Goal: Task Accomplishment & Management: Complete application form

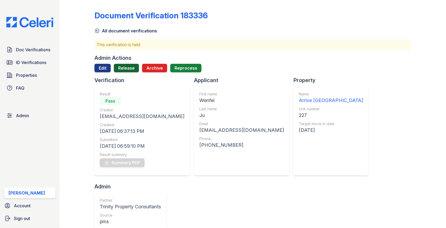
click at [135, 69] on link "Release" at bounding box center [126, 68] width 25 height 9
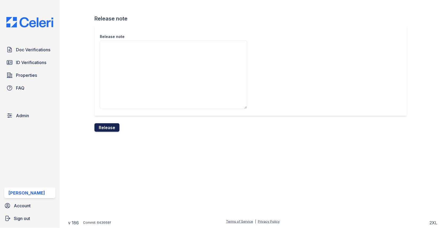
click at [113, 125] on button "Release" at bounding box center [107, 128] width 25 height 9
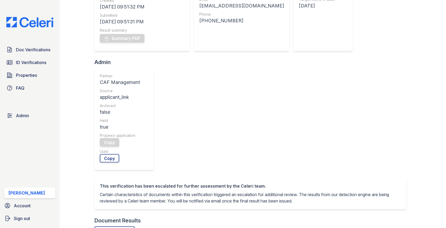
scroll to position [203, 0]
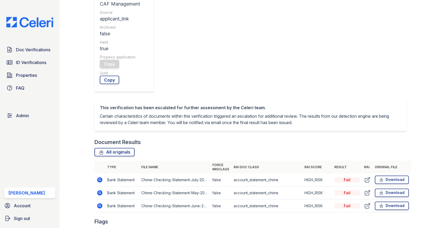
click at [101, 177] on icon at bounding box center [100, 180] width 6 height 6
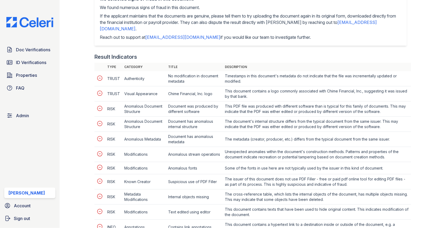
scroll to position [238, 0]
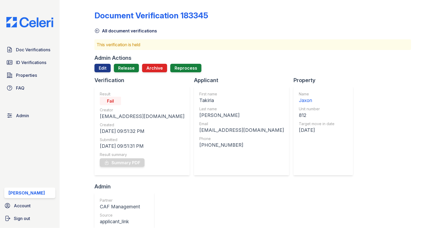
click at [131, 72] on div at bounding box center [253, 74] width 317 height 4
click at [130, 72] on link "Release" at bounding box center [126, 68] width 25 height 9
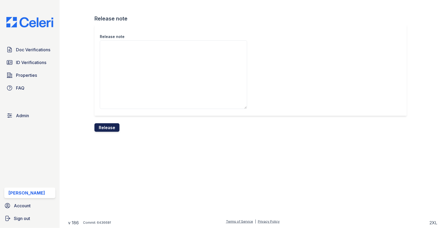
click at [116, 129] on button "Release" at bounding box center [107, 128] width 25 height 9
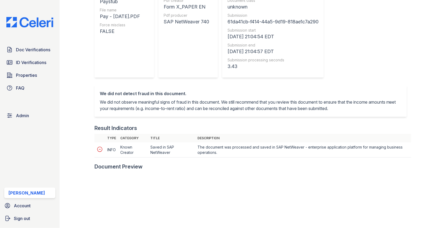
scroll to position [192, 0]
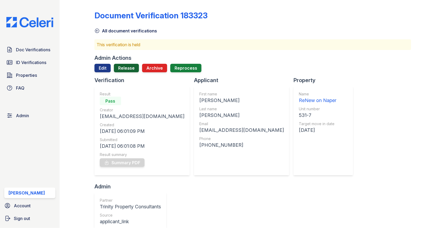
click at [125, 64] on link "Release" at bounding box center [126, 68] width 25 height 9
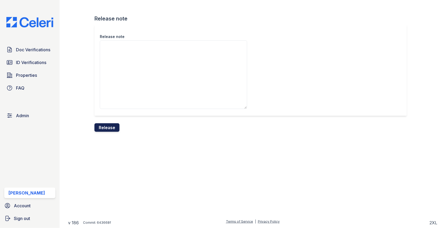
click at [111, 127] on button "Release" at bounding box center [107, 128] width 25 height 9
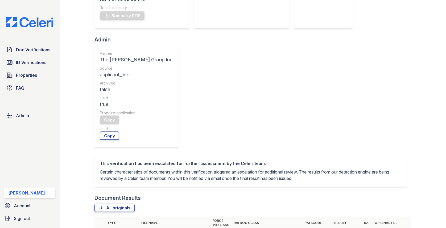
scroll to position [213, 0]
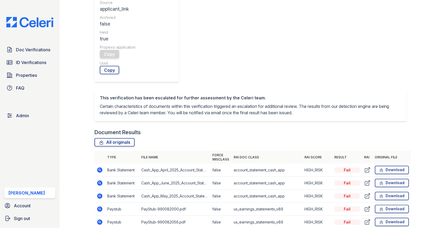
click at [103, 177] on td at bounding box center [100, 183] width 11 height 13
click at [100, 181] on icon at bounding box center [99, 183] width 5 height 5
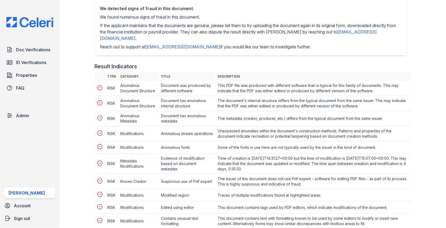
scroll to position [257, 0]
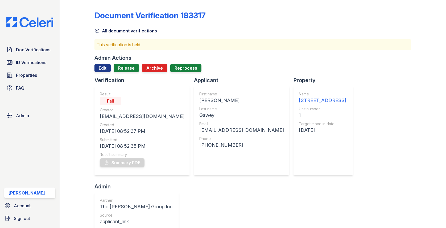
click at [130, 61] on div "Admin Actions" at bounding box center [113, 57] width 37 height 7
click at [130, 65] on link "Release" at bounding box center [126, 68] width 25 height 9
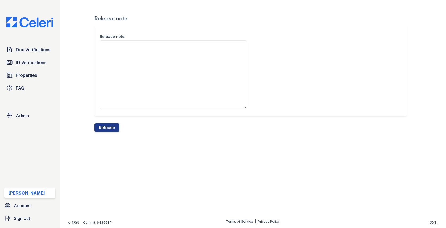
click at [110, 123] on div "Release note" at bounding box center [253, 73] width 317 height 99
click at [110, 125] on button "Release" at bounding box center [107, 128] width 25 height 9
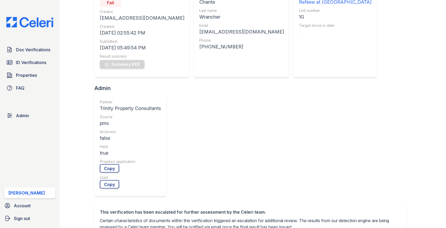
scroll to position [156, 0]
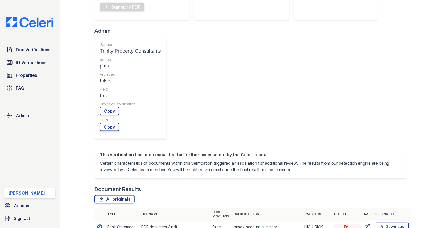
click at [94, 122] on div at bounding box center [81, 193] width 26 height 695
click at [97, 224] on icon at bounding box center [100, 227] width 6 height 6
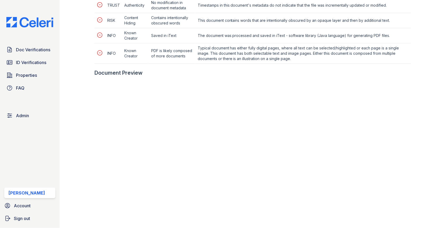
scroll to position [278, 0]
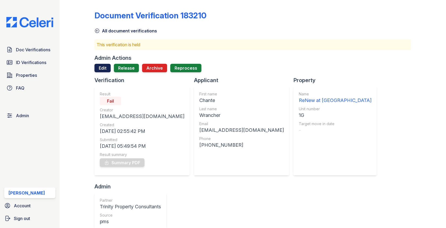
click at [106, 68] on link "Edit" at bounding box center [103, 68] width 16 height 9
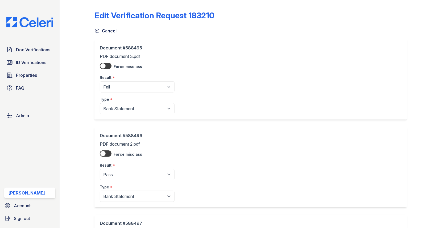
click at [121, 95] on div "Type *" at bounding box center [137, 98] width 75 height 11
click at [121, 89] on select "Pending Sent Started Processing Pass Fail Caution Error N/A" at bounding box center [137, 86] width 75 height 11
select select "pass"
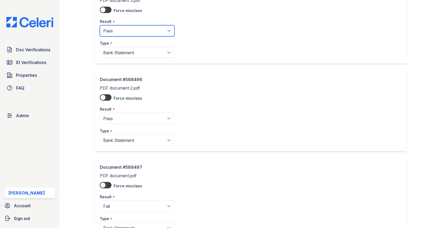
scroll to position [90, 0]
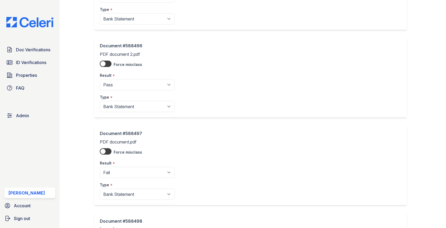
click at [130, 167] on select "Pending Sent Started Processing Pass Fail Caution Error N/A" at bounding box center [137, 172] width 75 height 11
select select "pass"
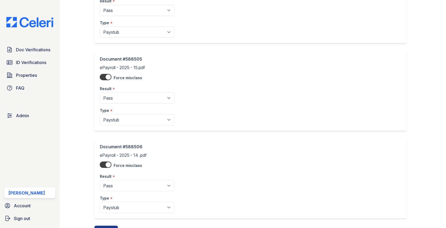
scroll to position [887, 0]
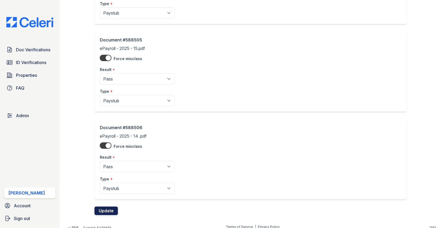
click at [115, 207] on button "Update" at bounding box center [106, 211] width 23 height 9
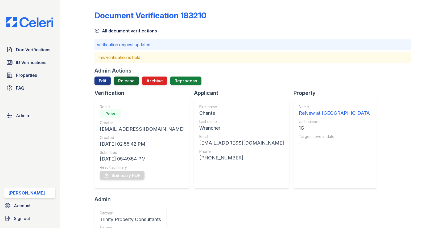
click at [128, 78] on link "Release" at bounding box center [126, 81] width 25 height 9
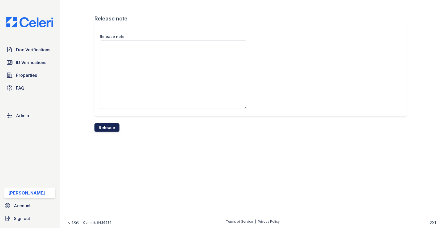
click at [107, 126] on button "Release" at bounding box center [107, 128] width 25 height 9
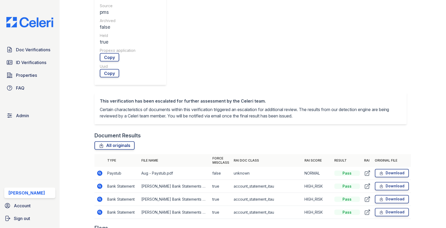
scroll to position [220, 0]
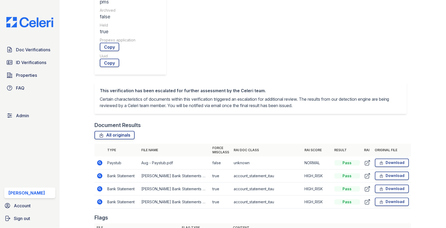
click at [98, 161] on icon at bounding box center [99, 163] width 5 height 5
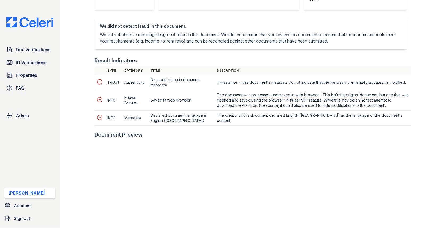
scroll to position [243, 0]
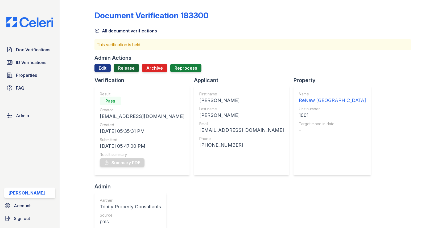
click at [125, 66] on link "Release" at bounding box center [126, 68] width 25 height 9
click at [100, 68] on link "Edit" at bounding box center [103, 68] width 16 height 9
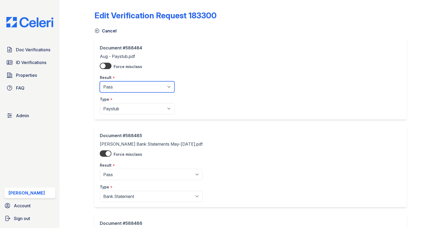
click at [120, 92] on select "Pending Sent Started Processing Pass Fail Caution Error N/A" at bounding box center [137, 86] width 75 height 11
select select "caution"
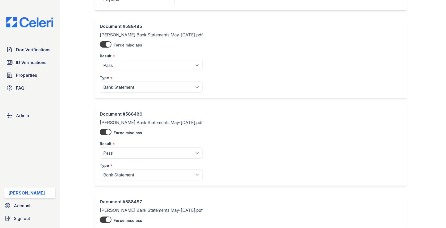
scroll to position [187, 0]
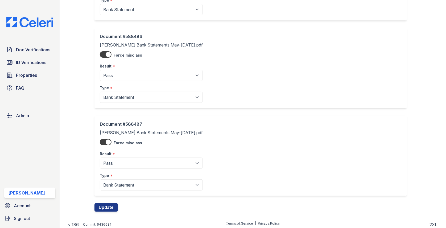
click at [114, 200] on div "Document #588487 Gabriel Bank Statements May-Jul.pdf Force misclass Result * Pe…" at bounding box center [253, 160] width 317 height 88
click at [112, 204] on button "Update" at bounding box center [106, 208] width 23 height 9
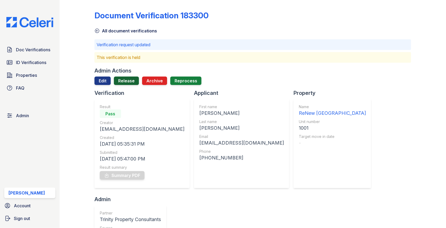
click at [133, 78] on link "Release" at bounding box center [126, 81] width 25 height 9
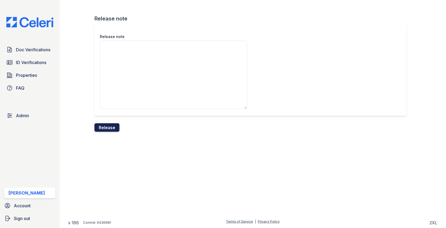
click at [108, 129] on button "Release" at bounding box center [107, 128] width 25 height 9
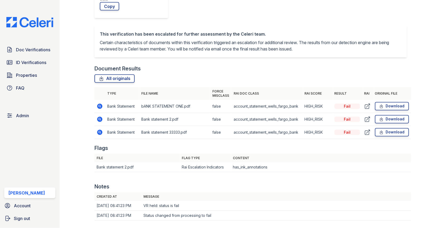
scroll to position [300, 0]
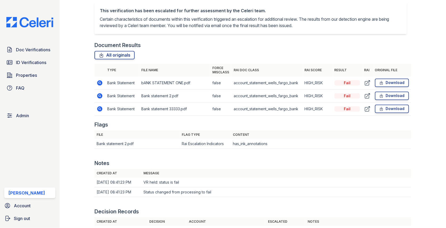
click at [97, 98] on icon at bounding box center [100, 96] width 6 height 6
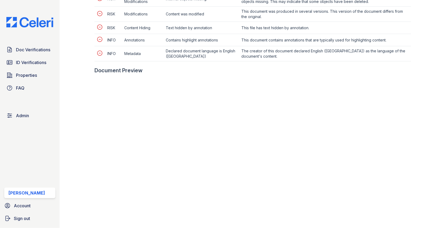
scroll to position [384, 0]
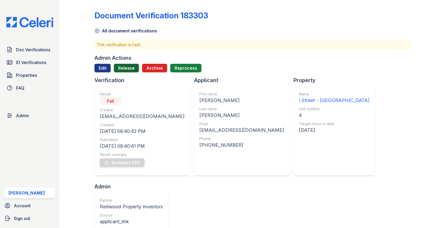
click at [119, 68] on link "Release" at bounding box center [126, 68] width 25 height 9
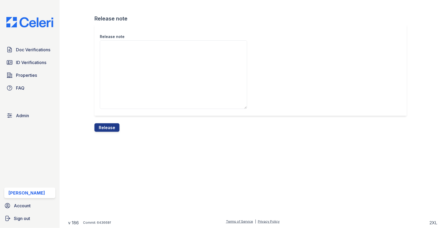
click at [121, 84] on textarea "Release note" at bounding box center [173, 74] width 147 height 69
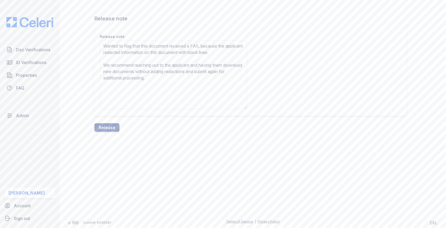
click at [106, 59] on textarea "Wanted to flag that this document received a FAIL because the applicant redacte…" at bounding box center [173, 74] width 147 height 69
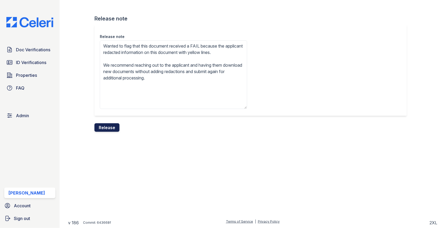
type textarea "Wanted to flag that this document received a FAIL because the applicant redacte…"
click at [108, 128] on button "Release" at bounding box center [107, 128] width 25 height 9
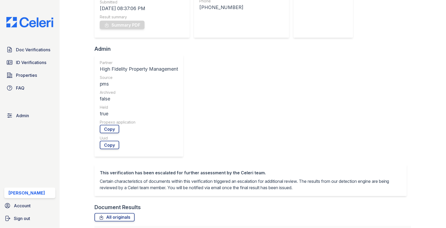
scroll to position [231, 0]
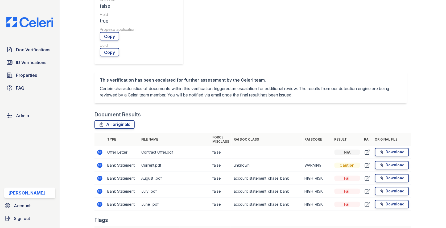
click at [100, 175] on icon at bounding box center [100, 178] width 6 height 6
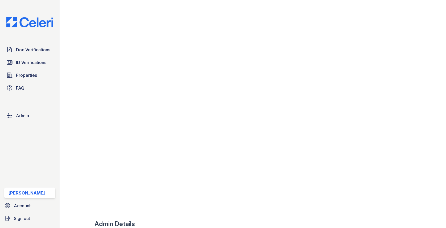
scroll to position [450, 0]
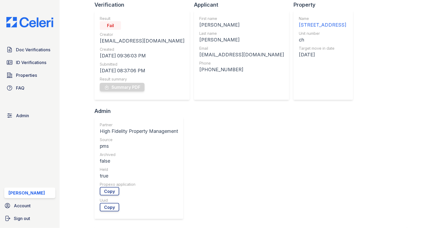
scroll to position [121, 0]
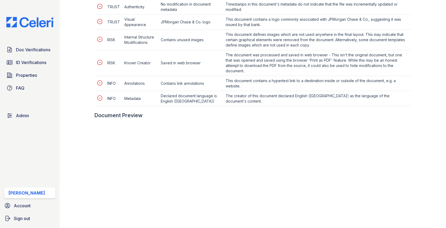
scroll to position [300, 0]
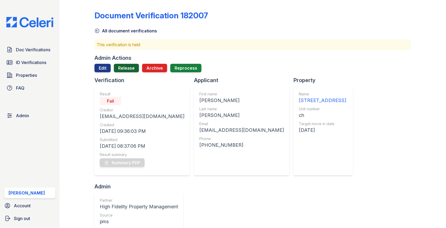
click at [132, 67] on link "Release" at bounding box center [126, 68] width 25 height 9
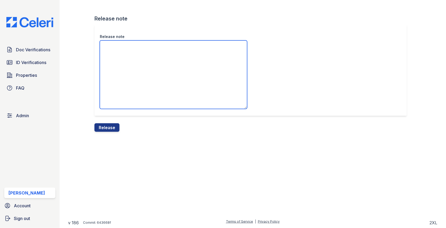
click at [127, 76] on textarea "Release note" at bounding box center [173, 74] width 147 height 69
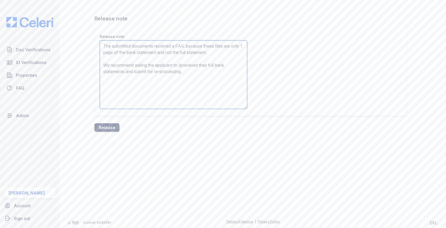
type textarea "The submitted documents received a FAIL because these files are only 1 page of …"
click at [114, 126] on button "Release" at bounding box center [107, 128] width 25 height 9
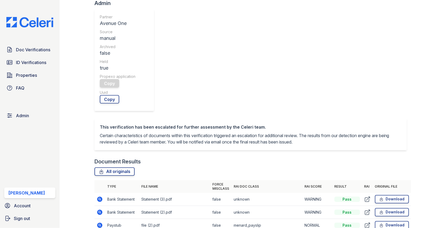
scroll to position [236, 0]
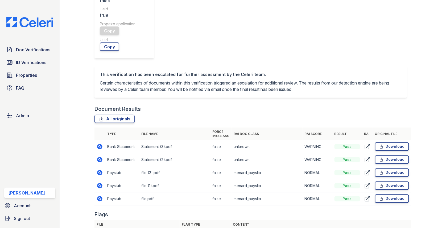
click at [100, 157] on icon at bounding box center [100, 160] width 6 height 6
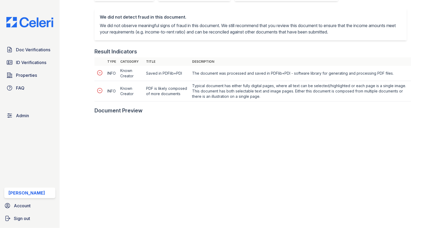
scroll to position [236, 0]
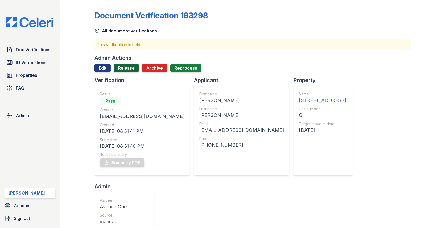
click at [122, 64] on link "Release" at bounding box center [126, 68] width 25 height 9
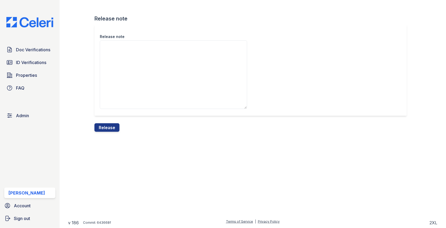
click at [105, 123] on div "Release note" at bounding box center [253, 73] width 317 height 99
click at [105, 126] on button "Release" at bounding box center [107, 128] width 25 height 9
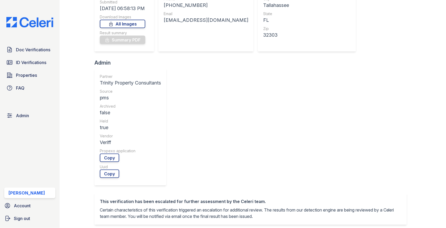
scroll to position [132, 0]
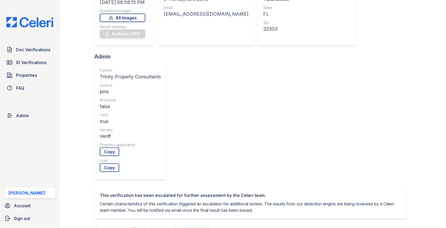
scroll to position [0, 0]
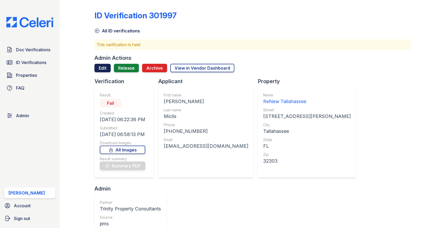
click at [106, 72] on link "Edit" at bounding box center [103, 68] width 16 height 9
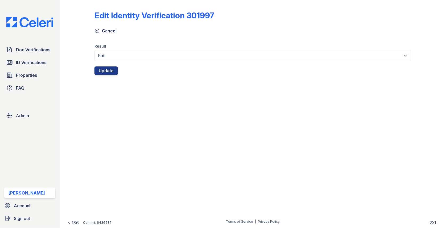
click at [117, 77] on div "Edit Identity Verification 301997 Cancel Result Fail Pass Update" at bounding box center [253, 42] width 370 height 84
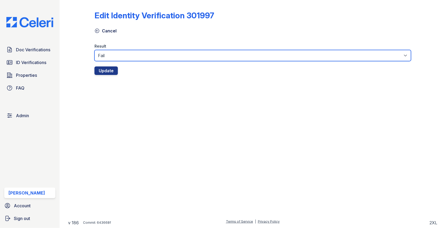
click at [117, 58] on select "Fail Pass" at bounding box center [253, 55] width 317 height 11
select select "pass"
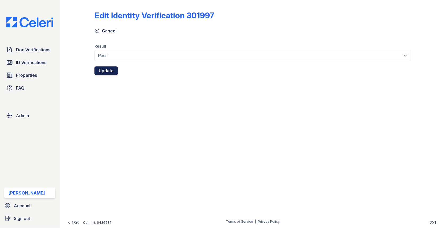
click at [108, 69] on button "Update" at bounding box center [106, 71] width 23 height 9
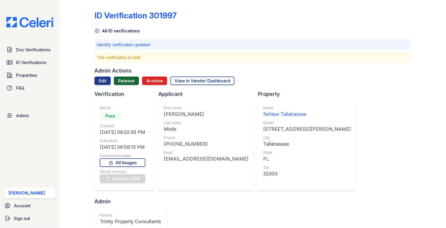
click at [125, 78] on link "Release" at bounding box center [126, 81] width 25 height 9
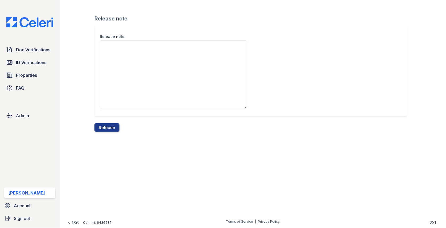
click at [125, 83] on textarea "Release note" at bounding box center [173, 74] width 147 height 69
type textarea "This document is a PASS."
click at [112, 125] on button "Release" at bounding box center [107, 128] width 25 height 9
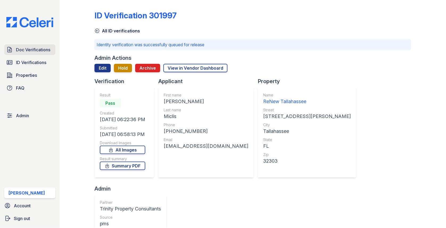
click at [34, 48] on span "Doc Verifications" at bounding box center [33, 50] width 34 height 6
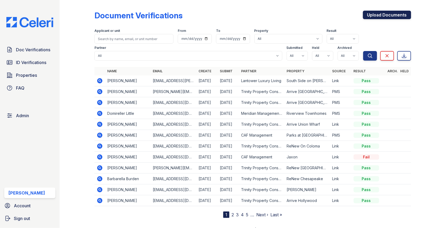
click at [379, 16] on link "Upload Documents" at bounding box center [387, 15] width 48 height 9
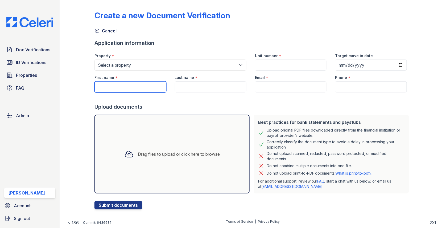
click at [117, 86] on input "First name" at bounding box center [131, 86] width 72 height 11
paste input "[PERSON_NAME]"
click at [121, 86] on input "[PERSON_NAME]" at bounding box center [131, 86] width 72 height 11
type input "Ahmod"
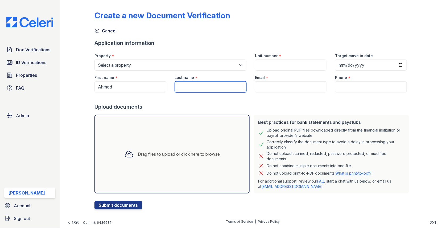
paste input "Riddick"
type input "Riddick"
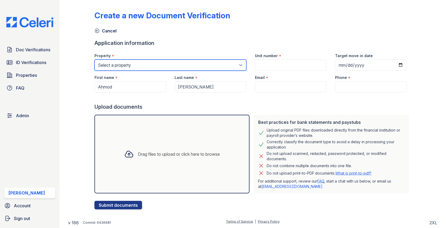
click at [128, 66] on select "Select a property 0000 Kinney Avenue 09 Cape Coral 10006 North Glowing Forge Co…" at bounding box center [171, 65] width 152 height 11
select select "141"
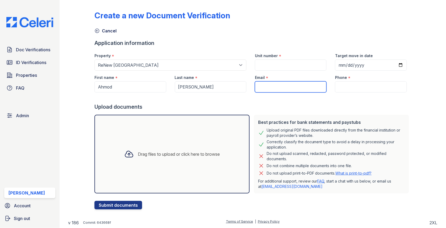
click at [273, 88] on input "Email" at bounding box center [291, 86] width 72 height 11
paste input "[EMAIL_ADDRESS][DOMAIN_NAME]"
type input "[EMAIL_ADDRESS][DOMAIN_NAME]"
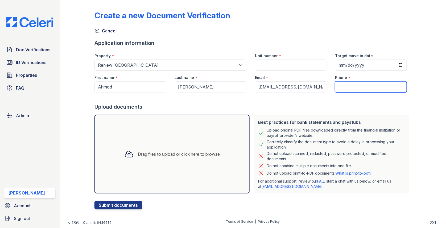
click at [342, 88] on input "Phone" at bounding box center [371, 86] width 72 height 11
type input "3054444444"
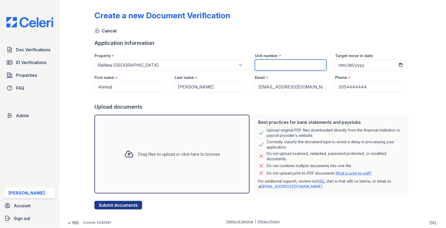
click at [294, 70] on input "Unit number" at bounding box center [291, 65] width 72 height 11
type input "1"
click at [194, 122] on div "Drag files to upload or click here to browse" at bounding box center [172, 154] width 155 height 79
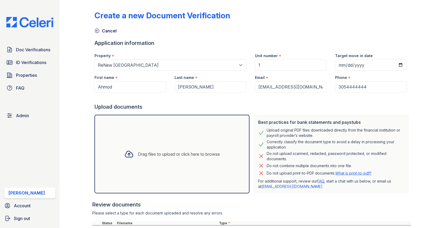
scroll to position [73, 0]
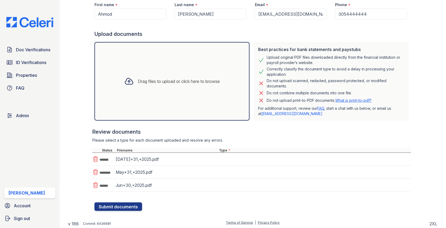
click at [231, 161] on div "Jul+31,+2025.pdf" at bounding box center [251, 159] width 319 height 13
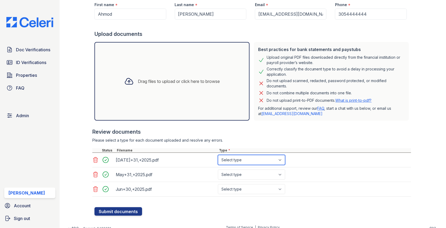
click at [231, 161] on select "Select type Paystub Bank Statement Offer Letter Tax Documents Benefit Award Let…" at bounding box center [251, 160] width 67 height 10
select select "other"
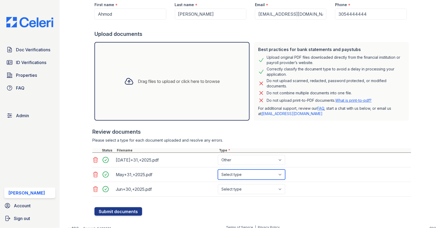
click at [235, 177] on select "Select type Paystub Bank Statement Offer Letter Tax Documents Benefit Award Let…" at bounding box center [251, 175] width 67 height 10
select select "other"
click at [238, 197] on div at bounding box center [251, 199] width 319 height 5
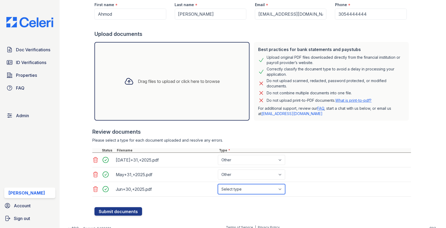
click at [238, 192] on select "Select type Paystub Bank Statement Offer Letter Tax Documents Benefit Award Let…" at bounding box center [251, 189] width 67 height 10
select select "other"
click at [120, 208] on button "Submit documents" at bounding box center [119, 212] width 48 height 9
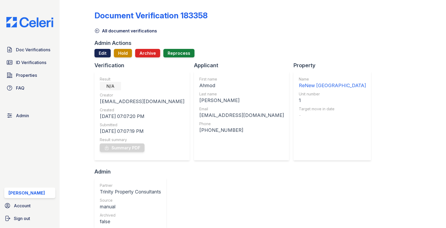
click at [103, 54] on link "Edit" at bounding box center [103, 53] width 16 height 9
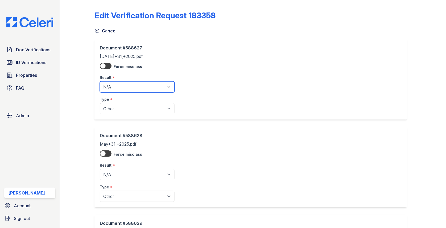
click at [124, 87] on select "Pending Sent Started Processing Pass Fail Caution Error N/A" at bounding box center [137, 86] width 75 height 11
select select "pass"
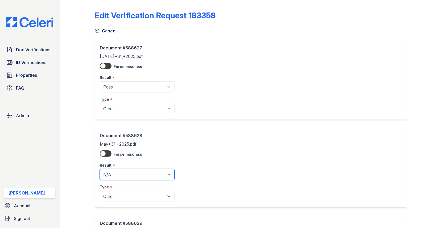
click at [124, 173] on select "Pending Sent Started Processing Pass Fail Caution Error N/A" at bounding box center [137, 174] width 75 height 11
click at [122, 175] on select "Pending Sent Started Processing Pass Fail Caution Error N/A" at bounding box center [137, 174] width 75 height 11
click at [122, 179] on select "Pending Sent Started Processing Pass Fail Caution Error N/A" at bounding box center [137, 174] width 75 height 11
select select "pass"
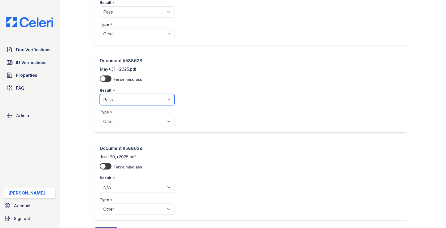
scroll to position [88, 0]
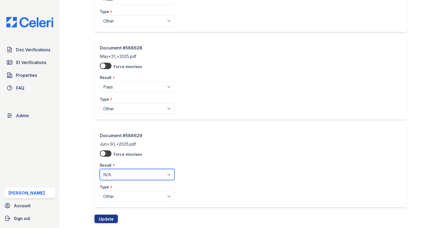
click at [122, 175] on select "Pending Sent Started Processing Pass Fail Caution Error N/A" at bounding box center [137, 174] width 75 height 11
select select "pass"
click at [107, 219] on button "Update" at bounding box center [106, 219] width 23 height 9
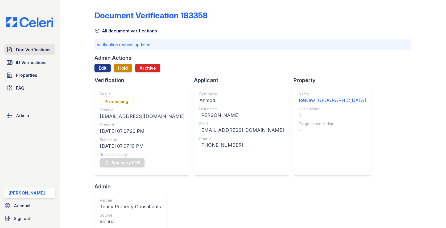
click at [46, 52] on span "Doc Verifications" at bounding box center [33, 50] width 34 height 6
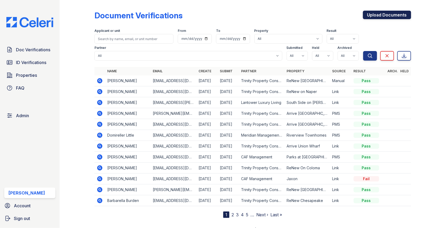
click at [370, 14] on link "Upload Documents" at bounding box center [387, 15] width 48 height 9
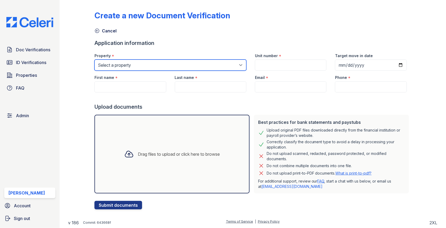
click at [151, 67] on select "Select a property 0000 Kinney Avenue 09 Cape Coral 10006 North Glowing Forge Co…" at bounding box center [171, 65] width 152 height 11
select select "4413"
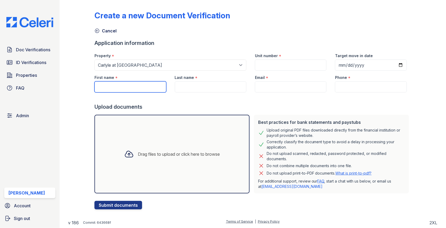
click at [141, 88] on input "First name" at bounding box center [131, 86] width 72 height 11
paste input "[PERSON_NAME]"
click at [117, 86] on input "[PERSON_NAME]" at bounding box center [131, 86] width 72 height 11
type input "trinity"
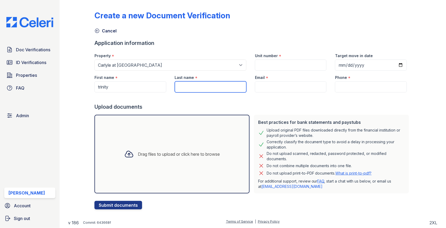
paste input "[PERSON_NAME]"
type input "[PERSON_NAME]"
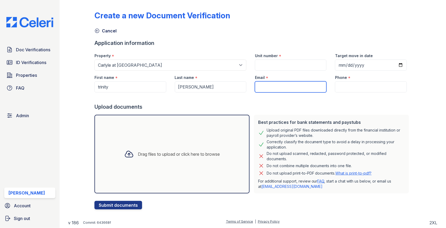
click at [267, 89] on input "Email" at bounding box center [291, 86] width 72 height 11
paste input "[EMAIL_ADDRESS][DOMAIN_NAME]"
type input "[EMAIL_ADDRESS][DOMAIN_NAME]"
click at [272, 58] on label "Unit number" at bounding box center [266, 55] width 23 height 5
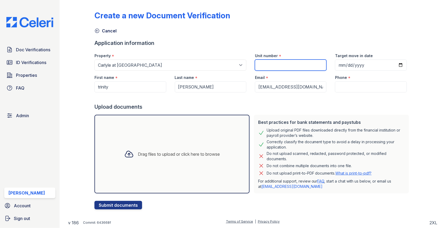
click at [272, 60] on input "Unit number" at bounding box center [291, 65] width 72 height 11
click at [272, 62] on input "Unit number" at bounding box center [291, 65] width 72 height 11
type input "1"
click at [335, 85] on input "Phone" at bounding box center [371, 86] width 72 height 11
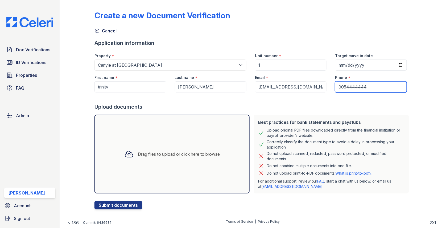
type input "3054444444"
click at [217, 143] on div "Drag files to upload or click here to browse" at bounding box center [172, 154] width 155 height 79
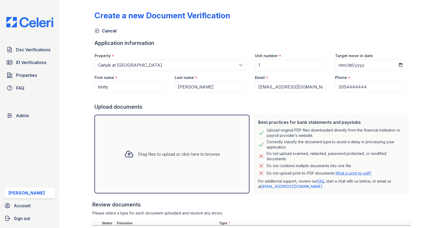
scroll to position [86, 0]
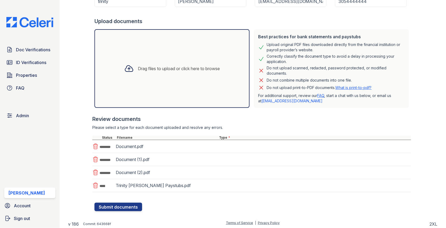
click at [243, 142] on div "Document.pdf" at bounding box center [251, 146] width 319 height 13
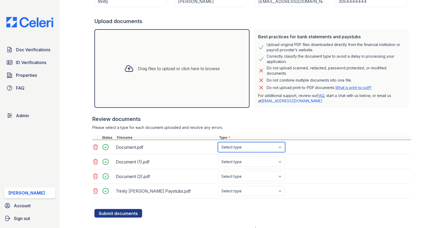
click at [242, 145] on select "Select type Paystub Bank Statement Offer Letter Tax Documents Benefit Award Let…" at bounding box center [251, 147] width 67 height 10
select select "bank_statement"
click at [248, 157] on select "Select type Paystub Bank Statement Offer Letter Tax Documents Benefit Award Let…" at bounding box center [251, 162] width 67 height 10
select select "bank_statement"
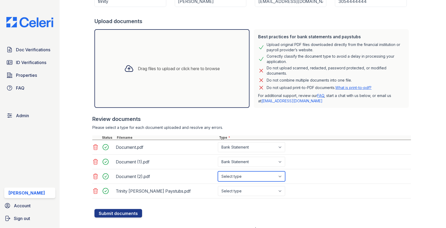
click at [252, 173] on select "Select type Paystub Bank Statement Offer Letter Tax Documents Benefit Award Let…" at bounding box center [251, 177] width 67 height 10
select select "bank_statement"
click at [253, 190] on select "Select type Paystub Bank Statement Offer Letter Tax Documents Benefit Award Let…" at bounding box center [251, 191] width 67 height 10
select select "paystub"
click at [116, 217] on div "Create a new Document Verification Cancel Application information Property * Se…" at bounding box center [253, 70] width 370 height 312
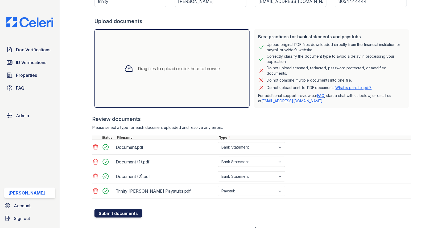
click at [117, 213] on button "Submit documents" at bounding box center [119, 214] width 48 height 9
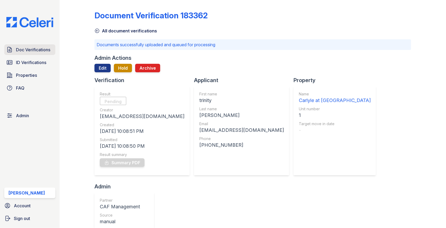
click at [45, 53] on link "Doc Verifications" at bounding box center [29, 49] width 51 height 11
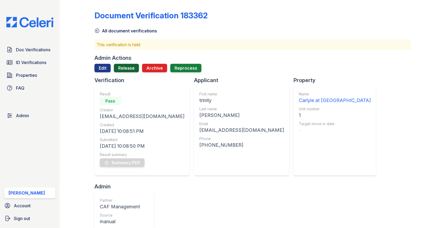
click at [128, 72] on link "Release" at bounding box center [126, 68] width 25 height 9
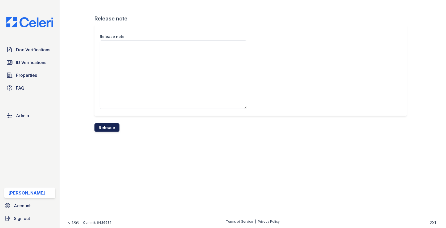
click at [113, 126] on button "Release" at bounding box center [107, 128] width 25 height 9
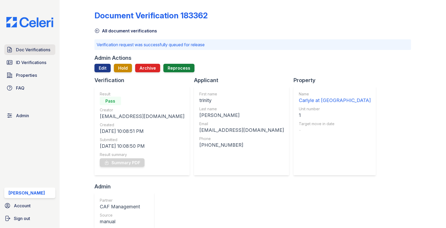
click at [42, 47] on span "Doc Verifications" at bounding box center [33, 50] width 34 height 6
